Goal: Task Accomplishment & Management: Use online tool/utility

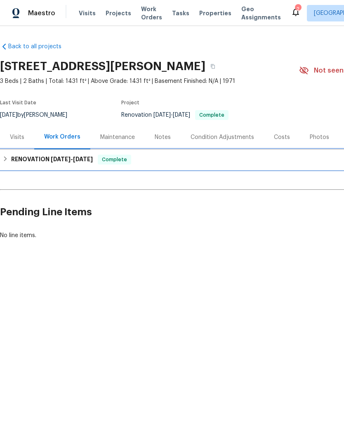
click at [8, 159] on icon at bounding box center [5, 159] width 6 height 6
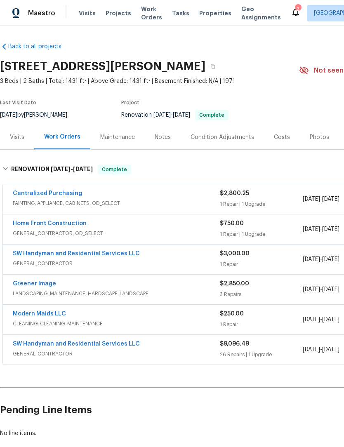
click at [68, 221] on link "Home Front Construction" at bounding box center [50, 224] width 74 height 6
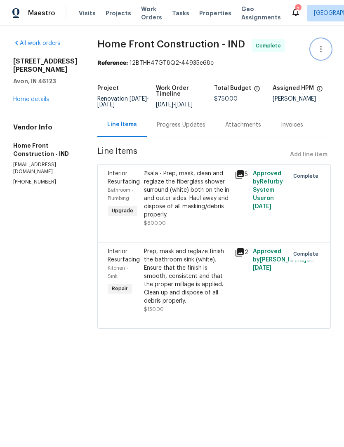
click at [322, 49] on icon "button" at bounding box center [321, 49] width 10 height 10
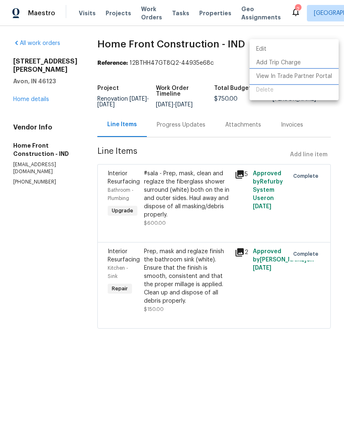
click at [283, 80] on li "View In Trade Partner Portal" at bounding box center [294, 77] width 89 height 14
click at [80, 257] on div at bounding box center [172, 223] width 344 height 447
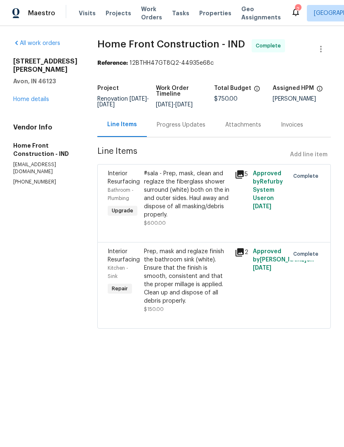
click at [149, 14] on span "Work Orders" at bounding box center [151, 13] width 21 height 16
